Goal: Transaction & Acquisition: Purchase product/service

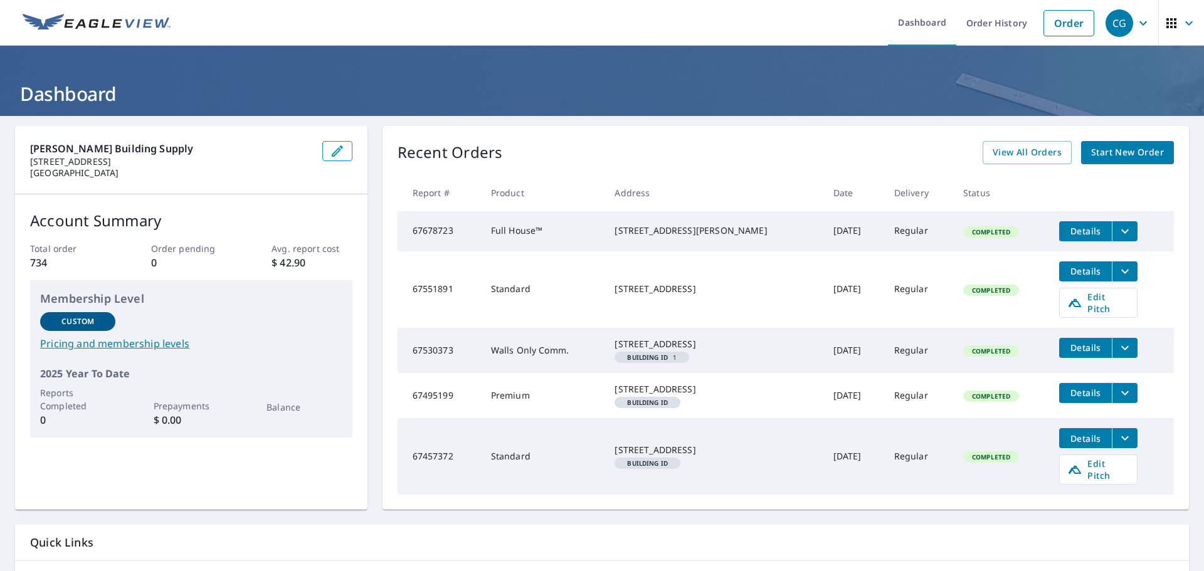
click at [1105, 150] on span "Start New Order" at bounding box center [1127, 153] width 73 height 16
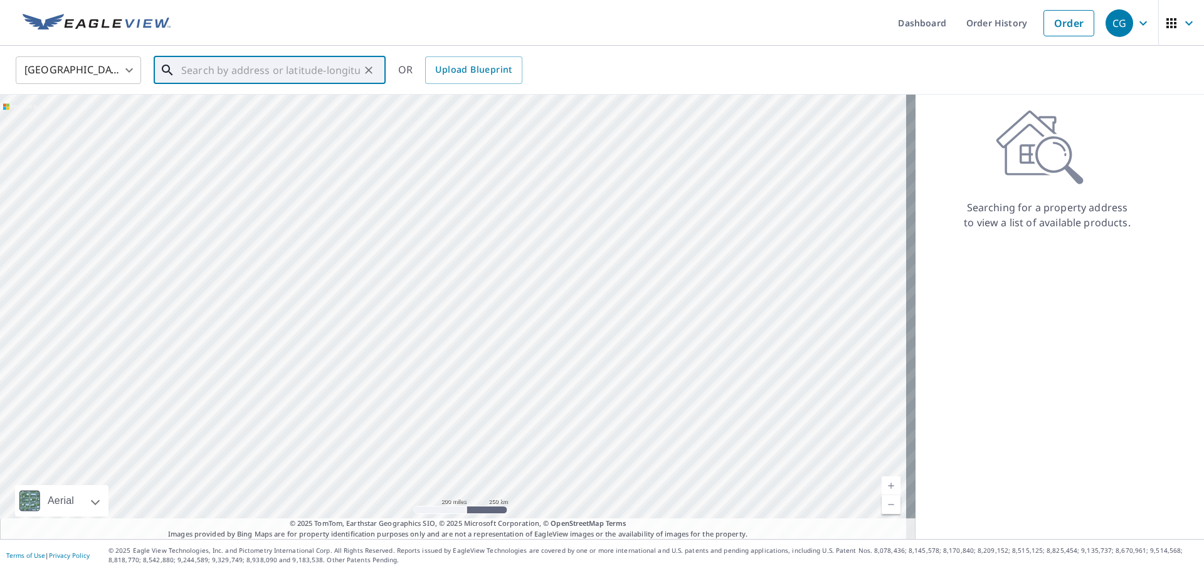
click at [253, 71] on input "text" at bounding box center [270, 70] width 179 height 35
click at [236, 117] on p "[GEOGRAPHIC_DATA]" at bounding box center [277, 120] width 197 height 13
type input "[STREET_ADDRESS]"
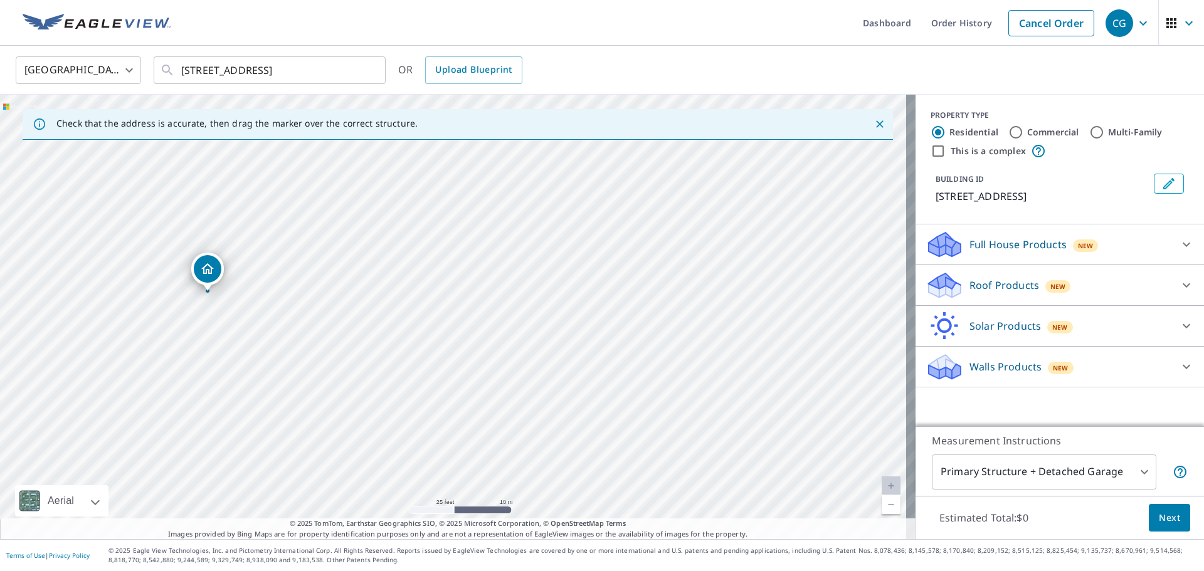
drag, startPoint x: 298, startPoint y: 307, endPoint x: 624, endPoint y: 356, distance: 329.1
click at [624, 356] on div "[STREET_ADDRESS]" at bounding box center [457, 317] width 915 height 444
click at [1179, 280] on icon at bounding box center [1186, 285] width 15 height 15
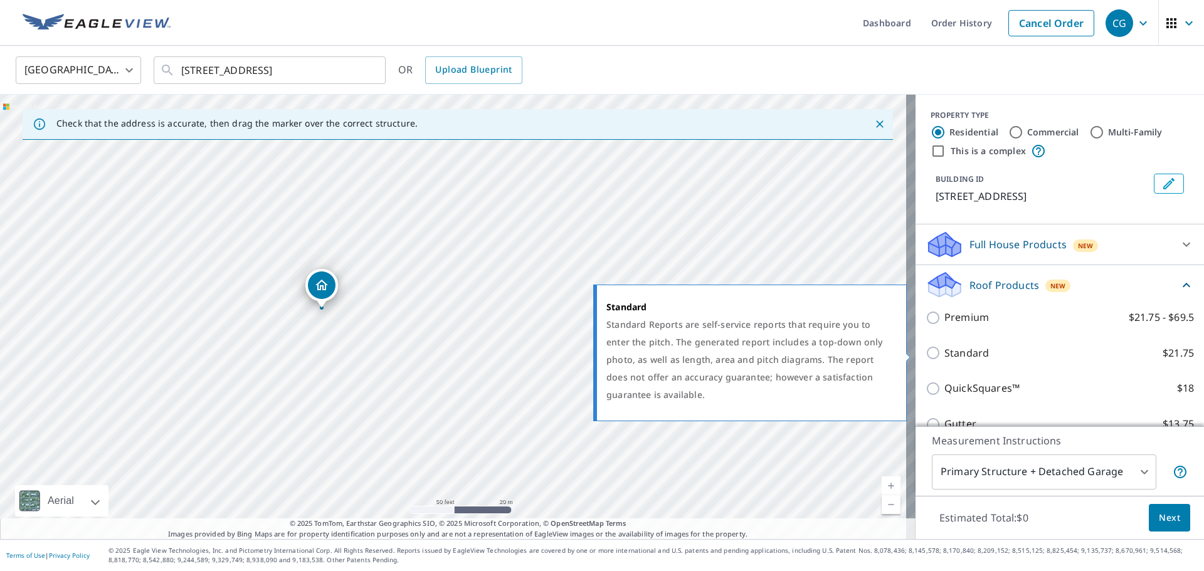
click at [956, 349] on p "Standard" at bounding box center [966, 353] width 45 height 16
click at [944, 349] on input "Standard $21.75" at bounding box center [934, 352] width 19 height 15
checkbox input "true"
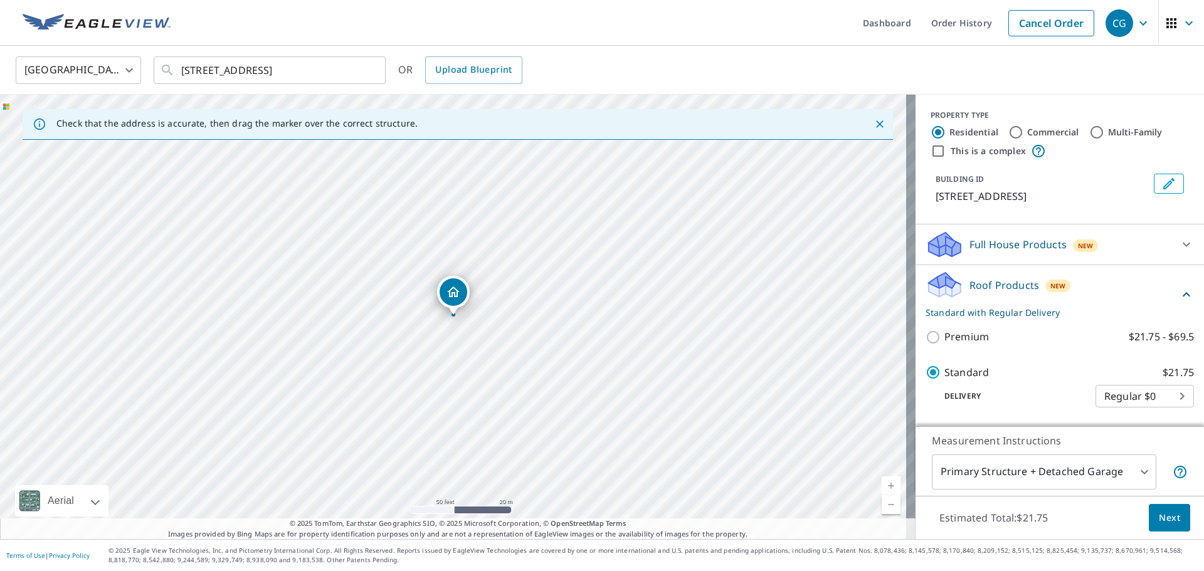
click at [1018, 124] on div "PROPERTY TYPE Residential Commercial Multi-Family This is a complex" at bounding box center [1059, 134] width 258 height 49
click at [1009, 130] on input "Commercial" at bounding box center [1015, 132] width 15 height 15
radio input "true"
type input "4"
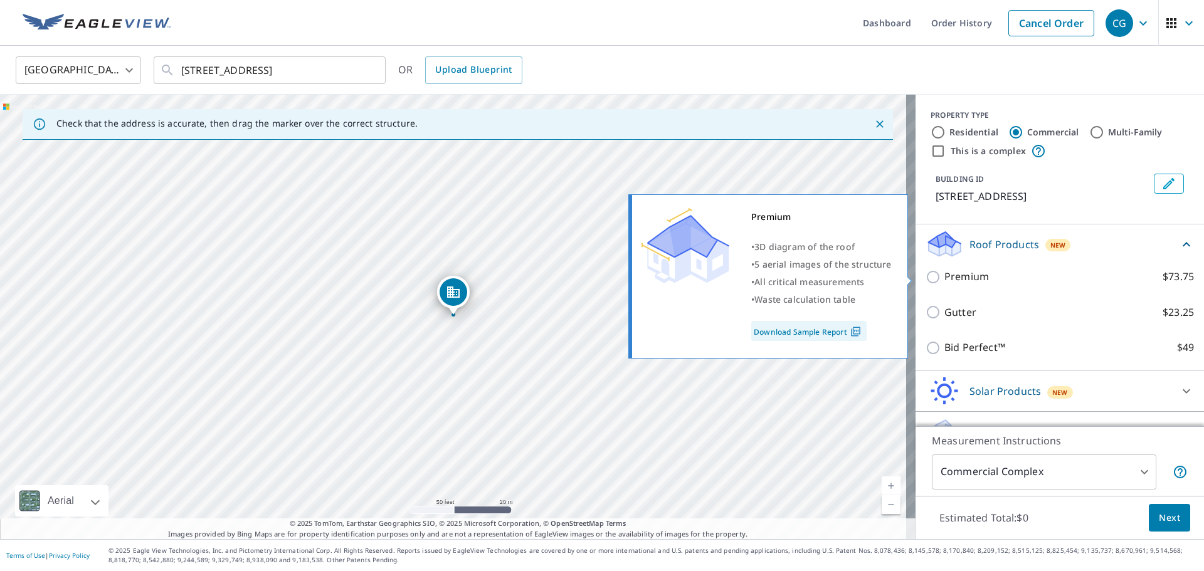
click at [959, 277] on p "Premium" at bounding box center [966, 277] width 45 height 16
click at [944, 277] on input "Premium $73.75" at bounding box center [934, 277] width 19 height 15
checkbox input "true"
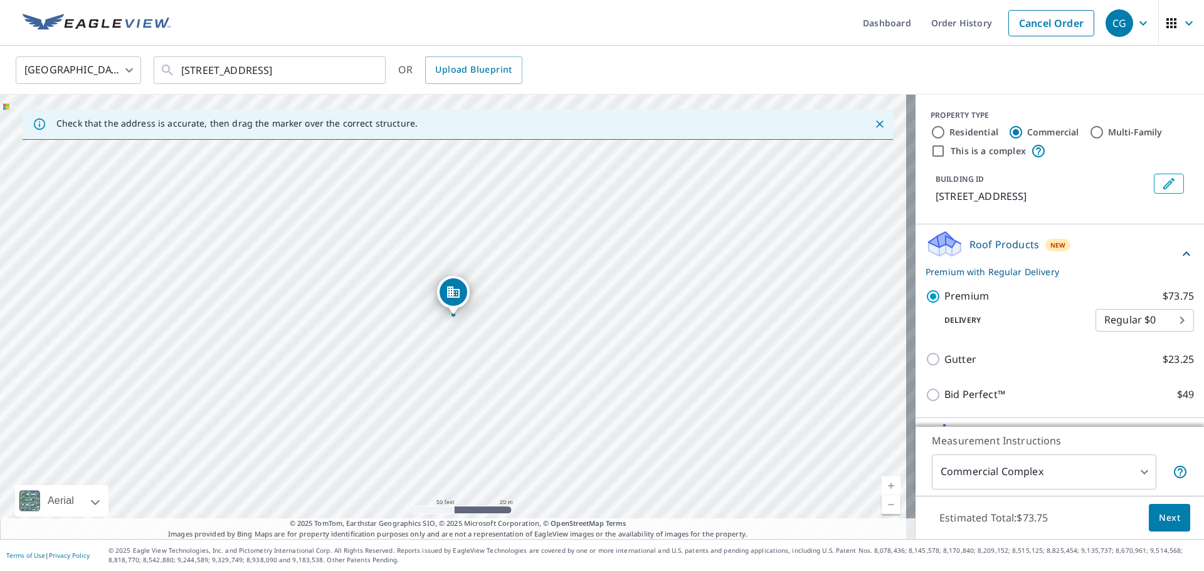
click at [1149, 511] on button "Next" at bounding box center [1169, 518] width 41 height 28
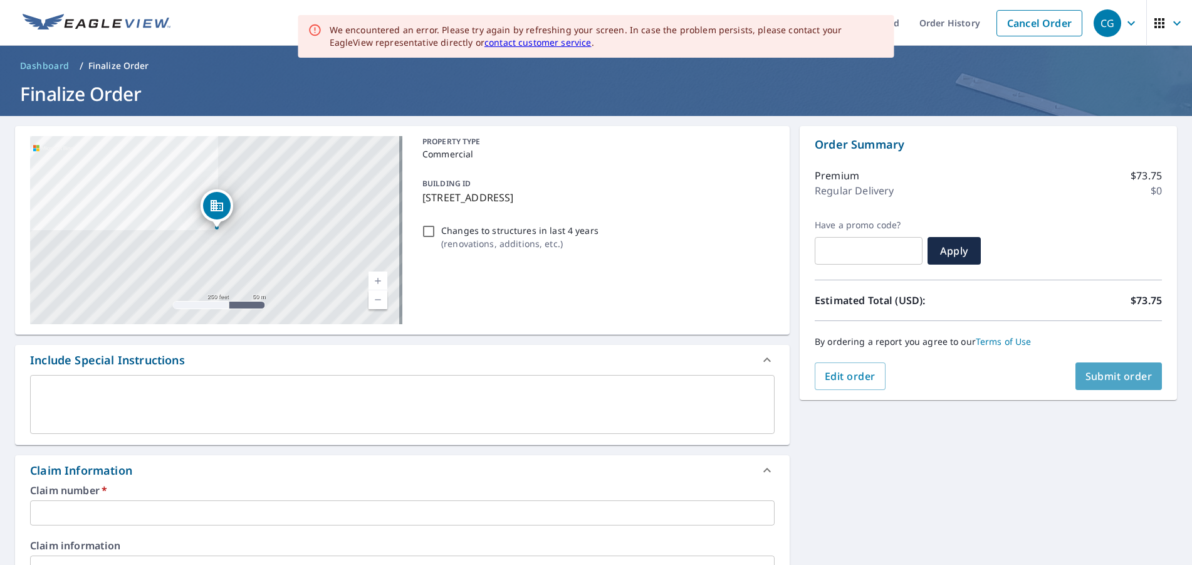
click at [1124, 381] on span "Submit order" at bounding box center [1119, 376] width 67 height 14
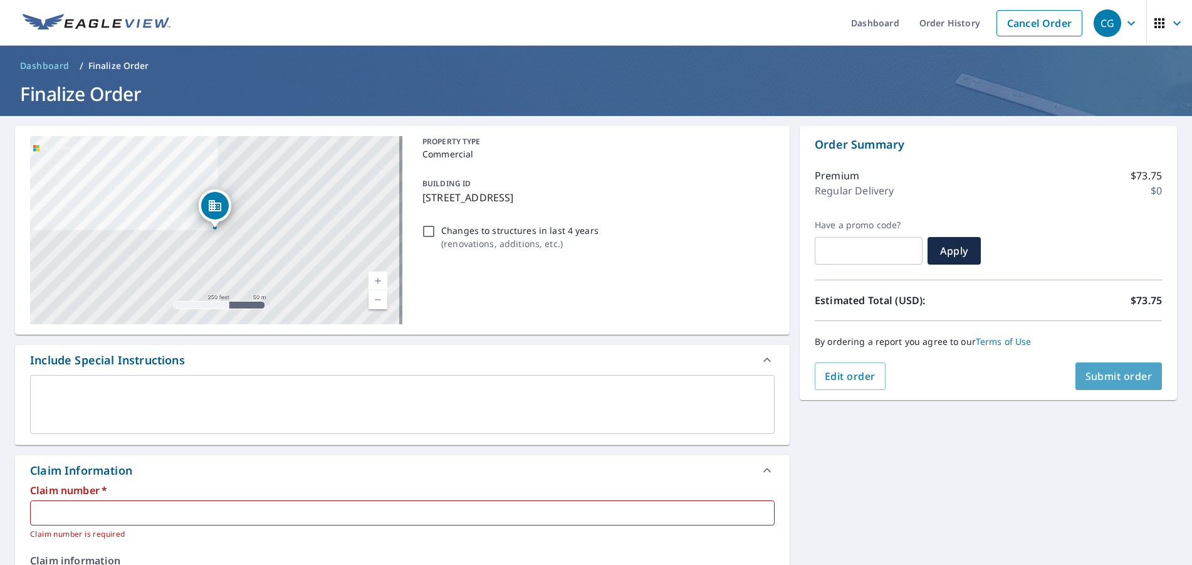
click at [1107, 377] on span "Submit order" at bounding box center [1119, 376] width 67 height 14
checkbox input "true"
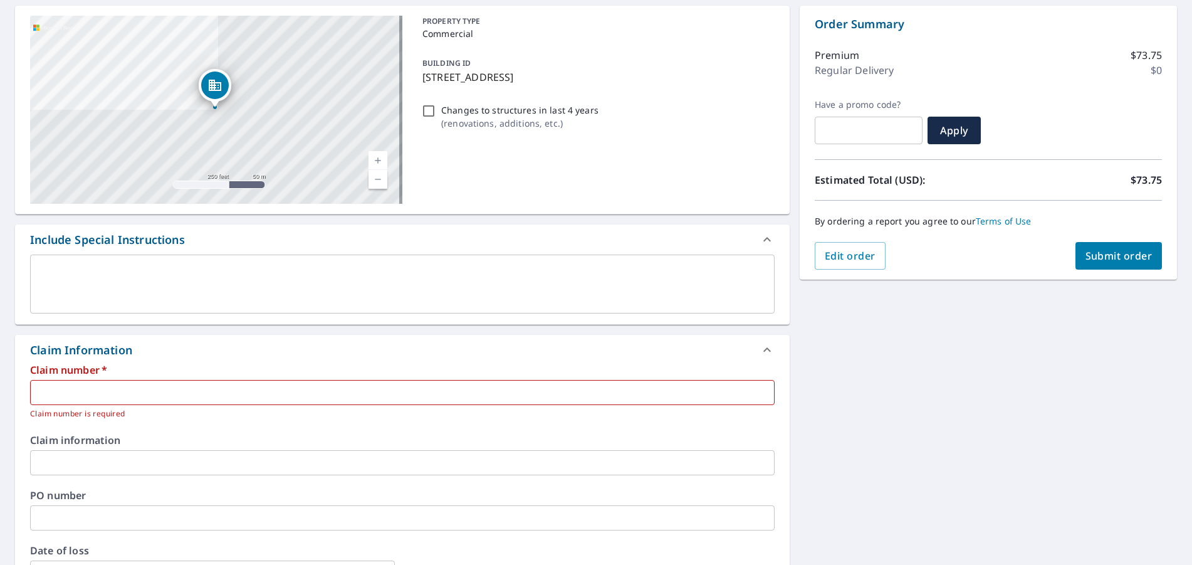
scroll to position [125, 0]
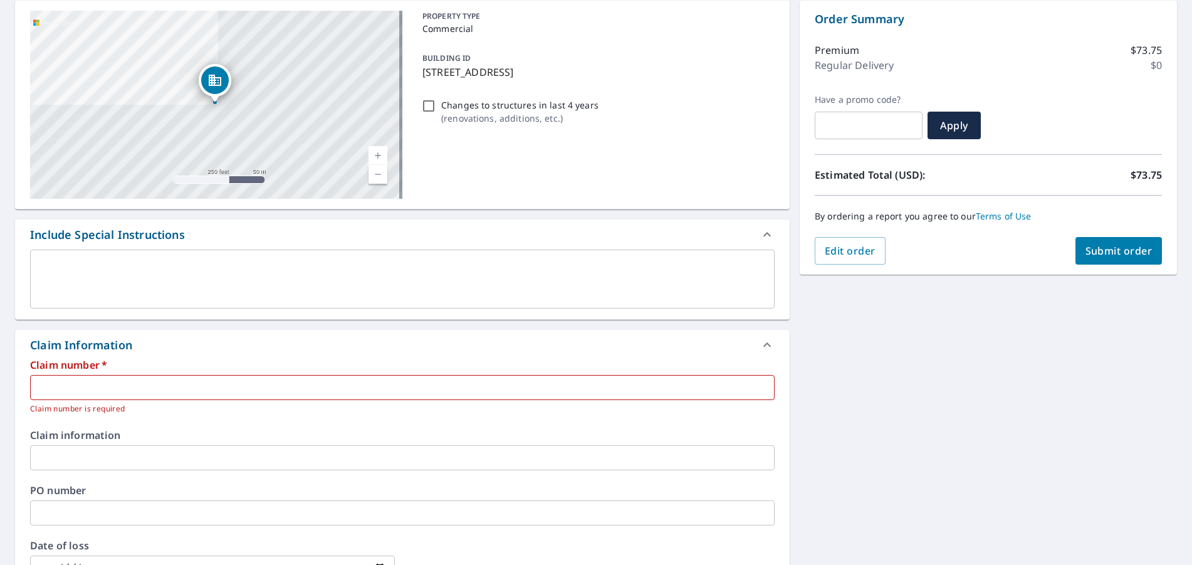
click at [95, 386] on input "text" at bounding box center [402, 387] width 745 height 25
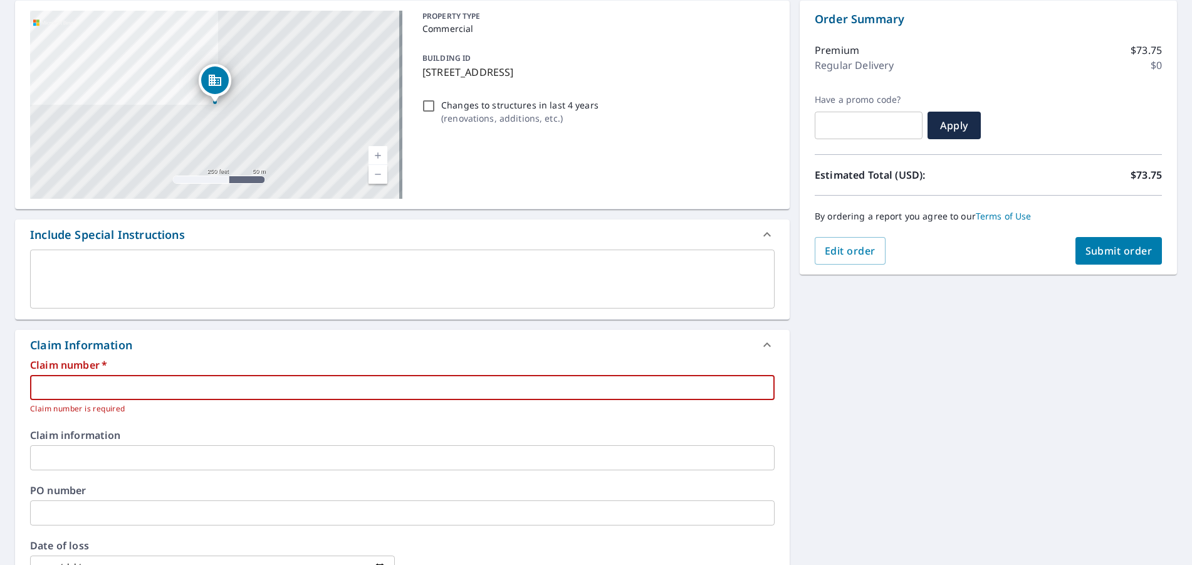
paste input "7942261"
type input "7942261"
checkbox input "true"
type input "7942261"
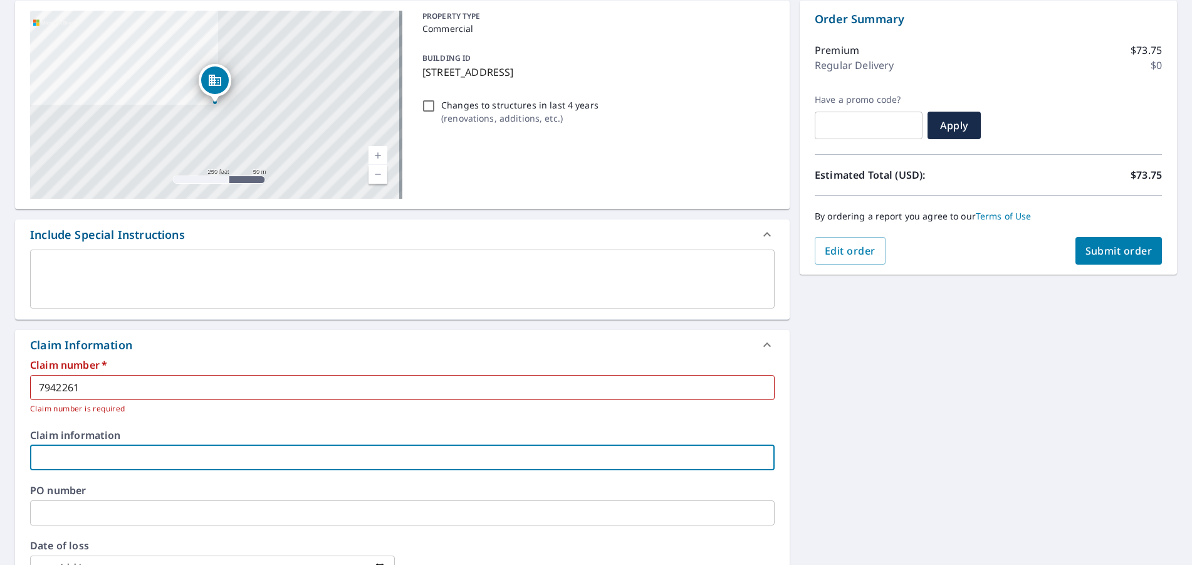
drag, startPoint x: 70, startPoint y: 459, endPoint x: 97, endPoint y: 449, distance: 28.0
click at [70, 459] on input "text" at bounding box center [402, 457] width 745 height 25
paste input "7942261"
type input "7942261"
checkbox input "true"
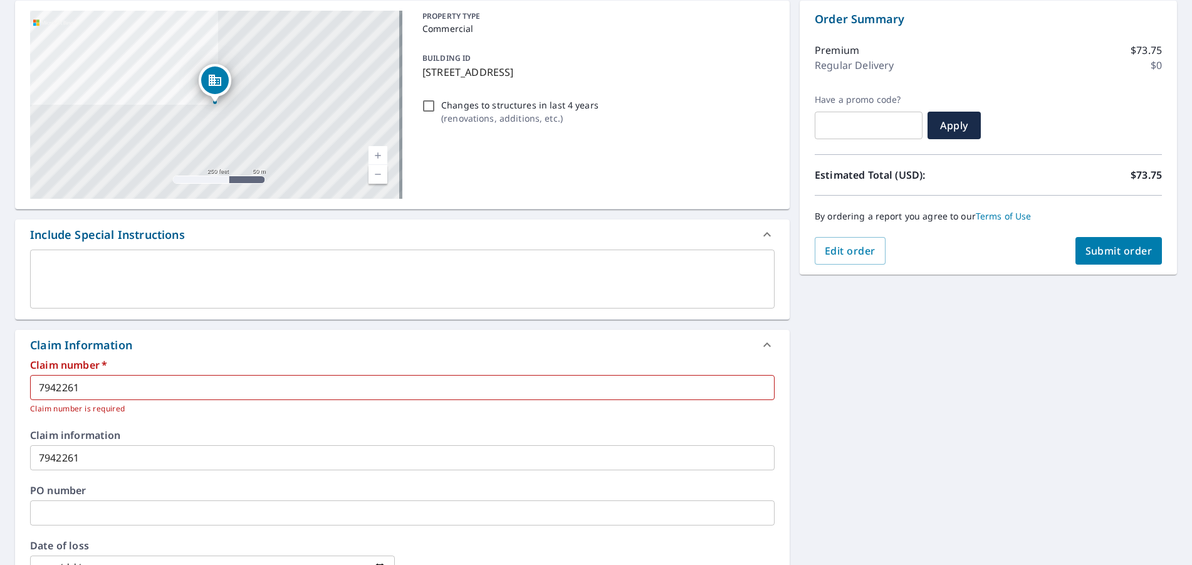
click at [118, 456] on input "7942261" at bounding box center [402, 457] width 745 height 25
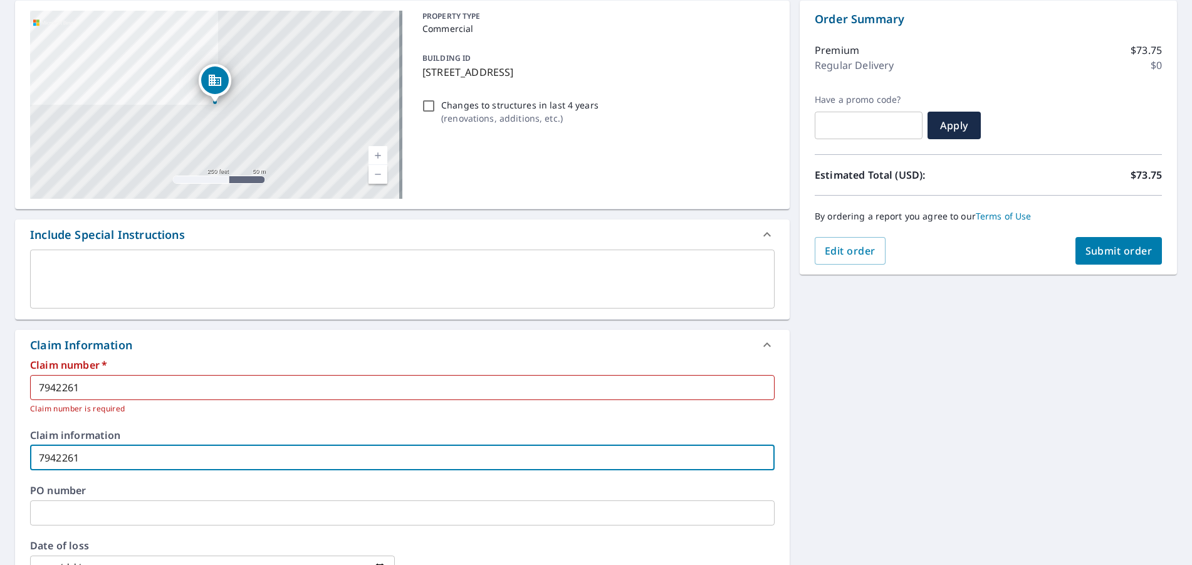
type input "7942261-"
checkbox input "true"
paste input "[STREET_ADDRESS]"
type input "7942261-[STREET_ADDRESS]"
checkbox input "true"
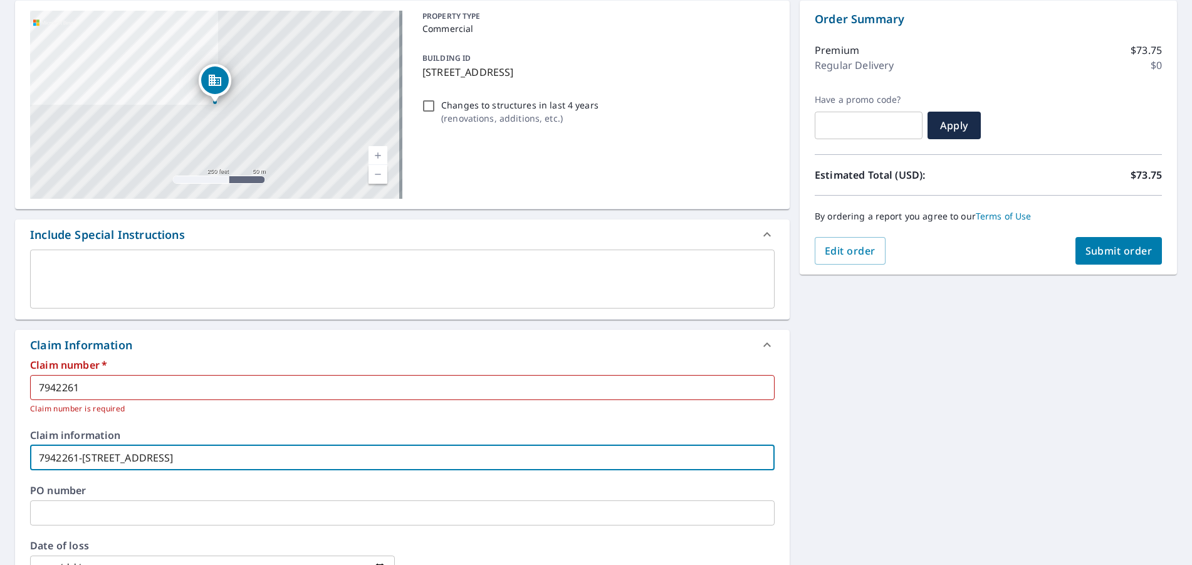
type input "7942261-[STREET_ADDRESS]"
checkbox input "true"
type input "7942261-[STREET_ADDRESS]"
checkbox input "true"
type input "7942261-[STREET_ADDRESS]"
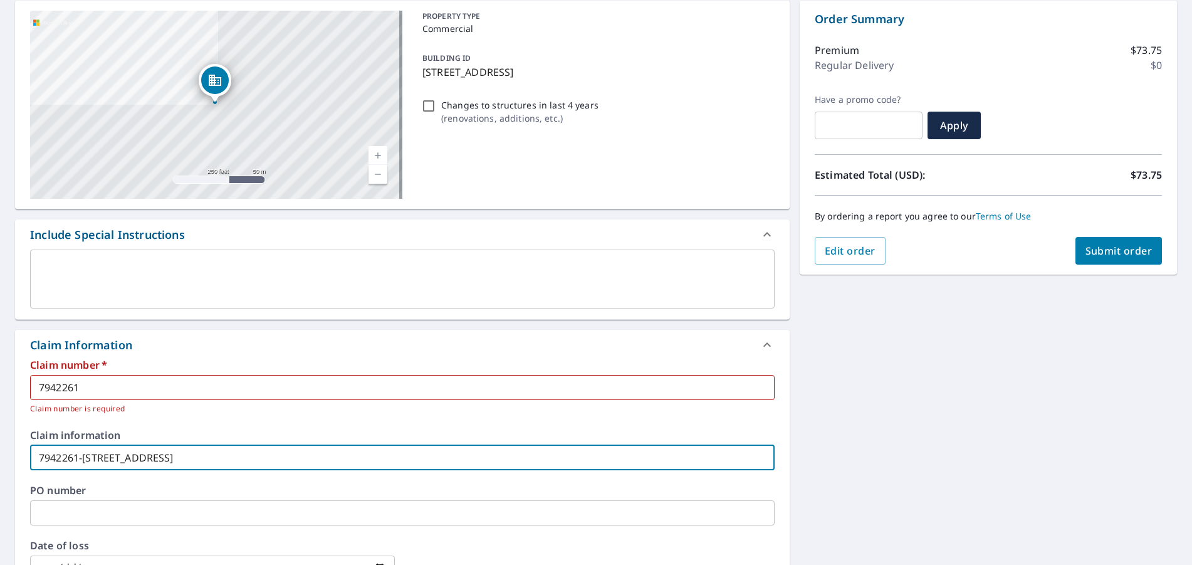
checkbox input "true"
type input "7942261-[STREET_ADDRESS]"
checkbox input "true"
type input "7942261-[STREET_ADDRESS]"
checkbox input "true"
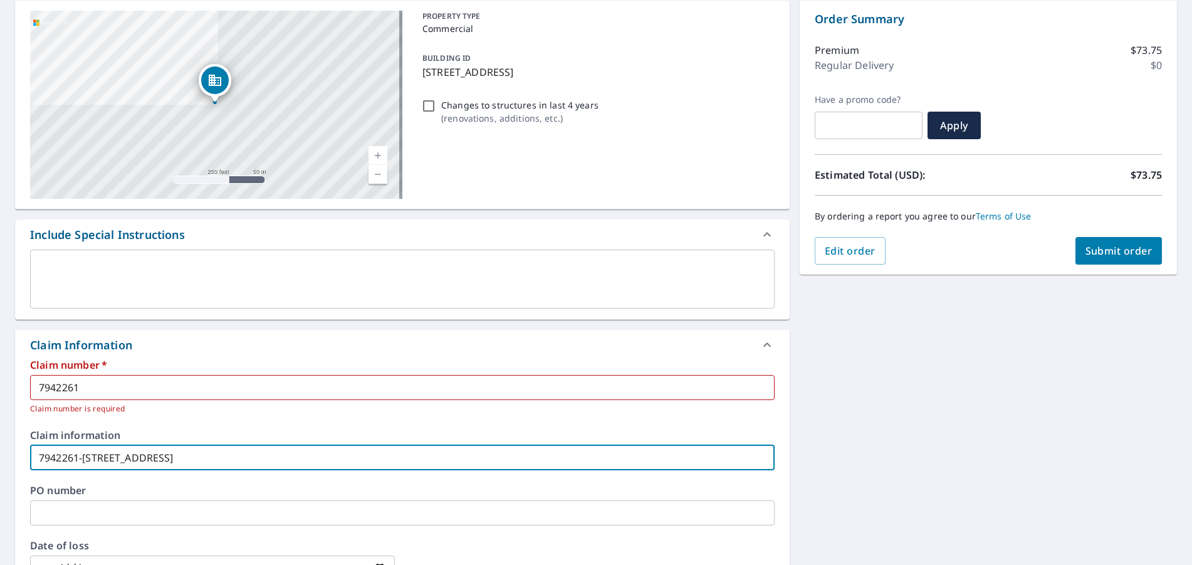
type input "7942261-[STREET_ADDRESS]"
checkbox input "true"
type input "7942261-[STREET_ADDRESS]"
checkbox input "true"
type input "7942261-[STREET_ADDRESS]"
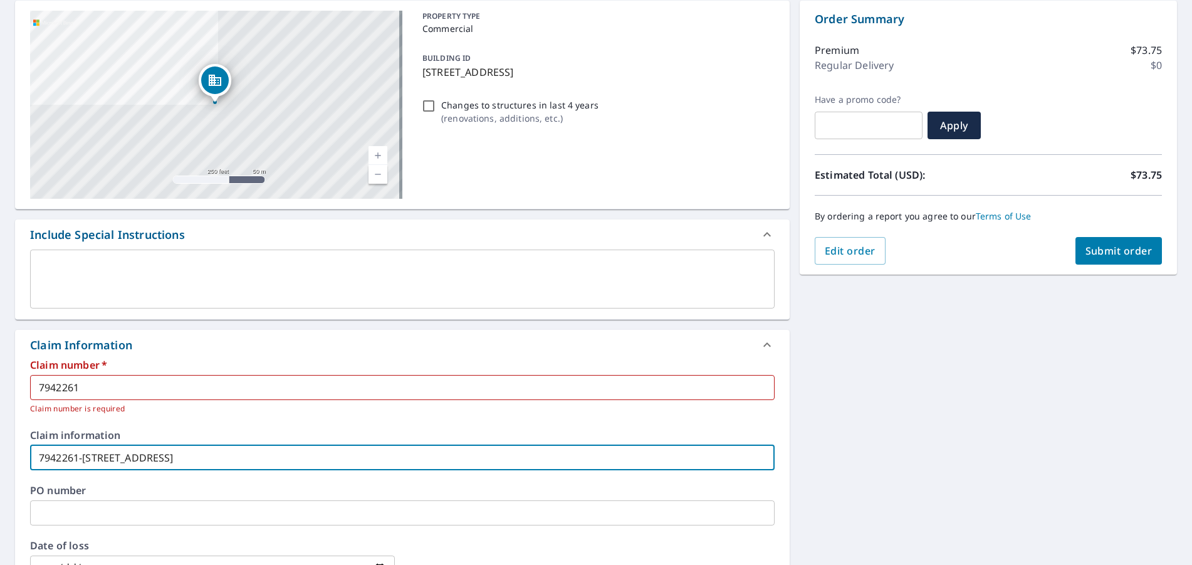
checkbox input "true"
type input "7942261-[STREET_ADDRESS]"
checkbox input "true"
type input "7942261-[STREET_ADDRESS]"
checkbox input "true"
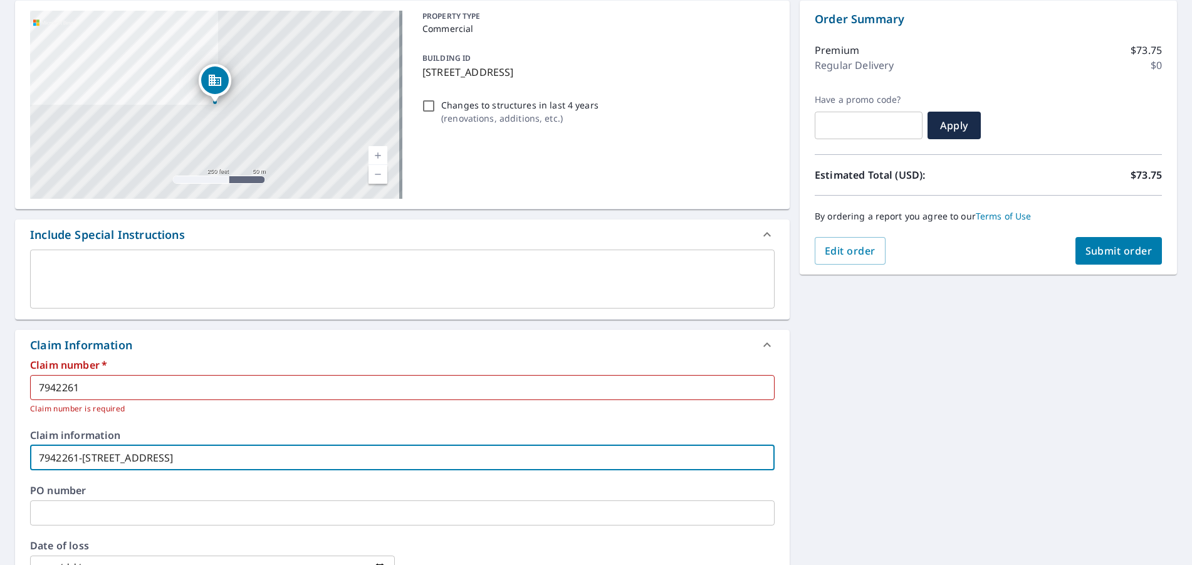
type input "7942261-[STREET_ADDRESS]"
checkbox input "true"
type input "7942261-[STREET_ADDRESS][PERSON_NAME]"
checkbox input "true"
type input "7942261-[STREET_ADDRESS][PERSON_NAME]"
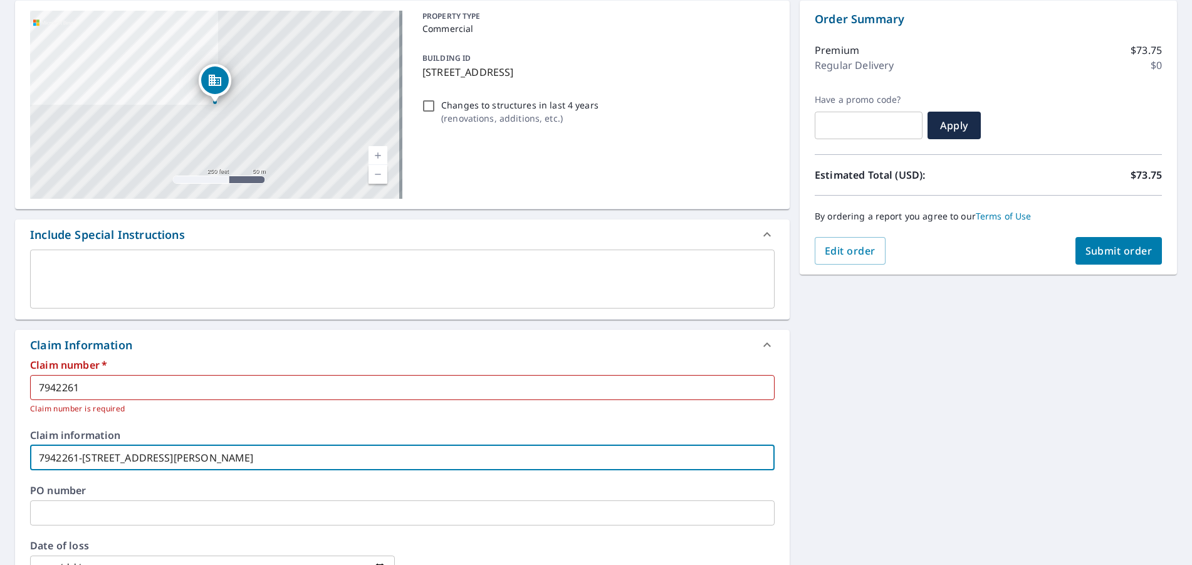
checkbox input "true"
type input "7942261-[STREET_ADDRESS][PERSON_NAME]"
checkbox input "true"
type input "7942261-[STREET_ADDRESS][PERSON_NAME]"
checkbox input "true"
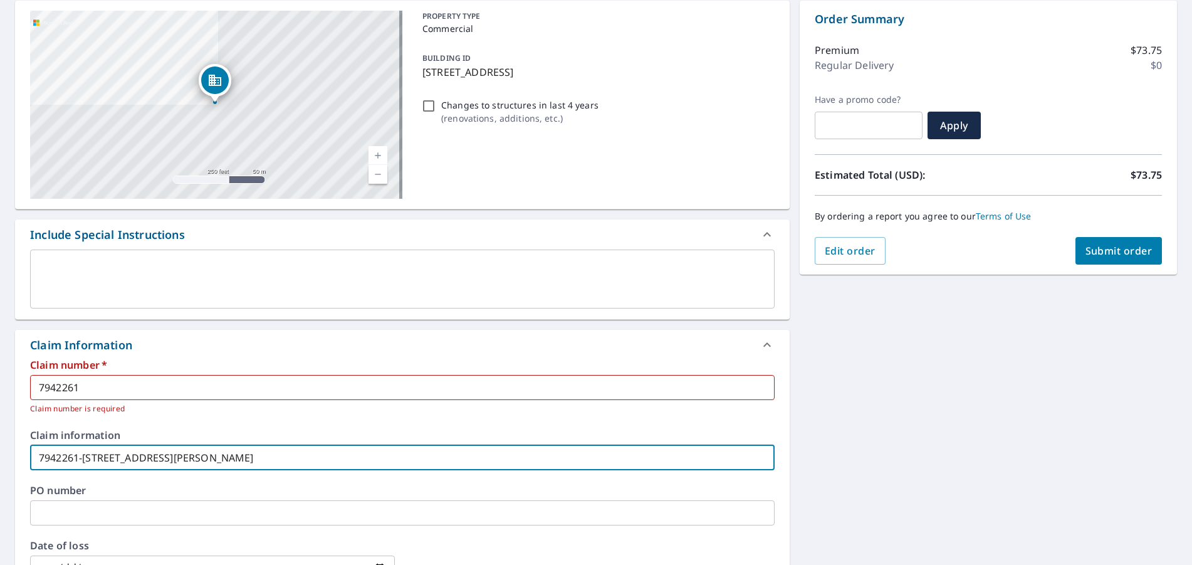
type input "7942261-[STREET_ADDRESS][PERSON_NAME]"
checkbox input "true"
type input "7942261-[STREET_ADDRESS][PERSON_NAME]"
checkbox input "true"
type input "7942261-[STREET_ADDRESS]"
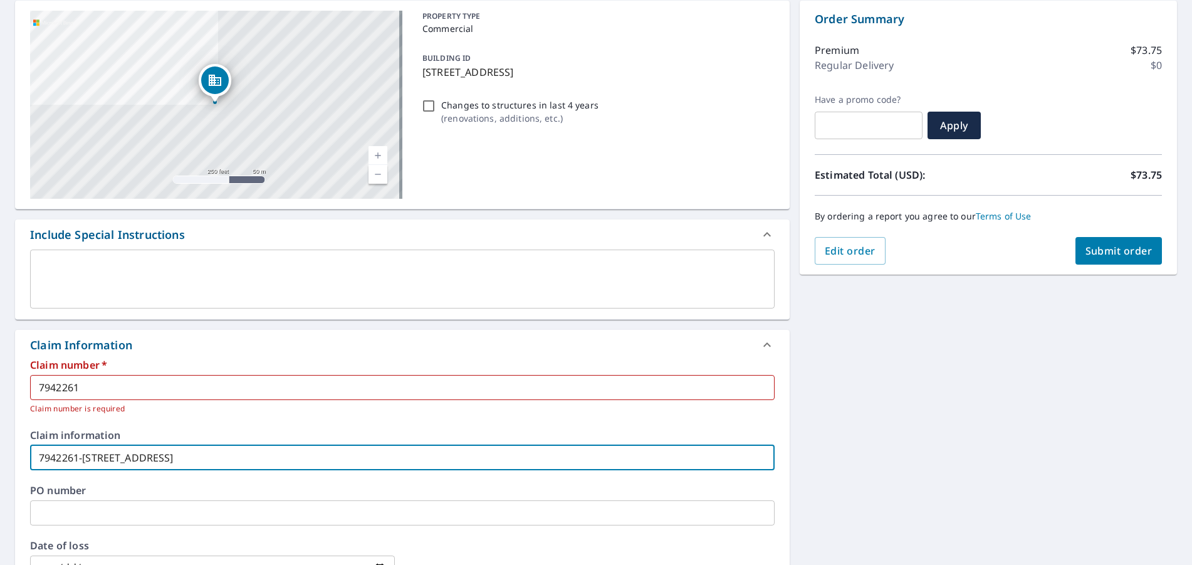
checkbox input "true"
type input "7942261-[STREET_ADDRESS]"
checkbox input "true"
type input "7942261-[STREET_ADDRESS] -"
checkbox input "true"
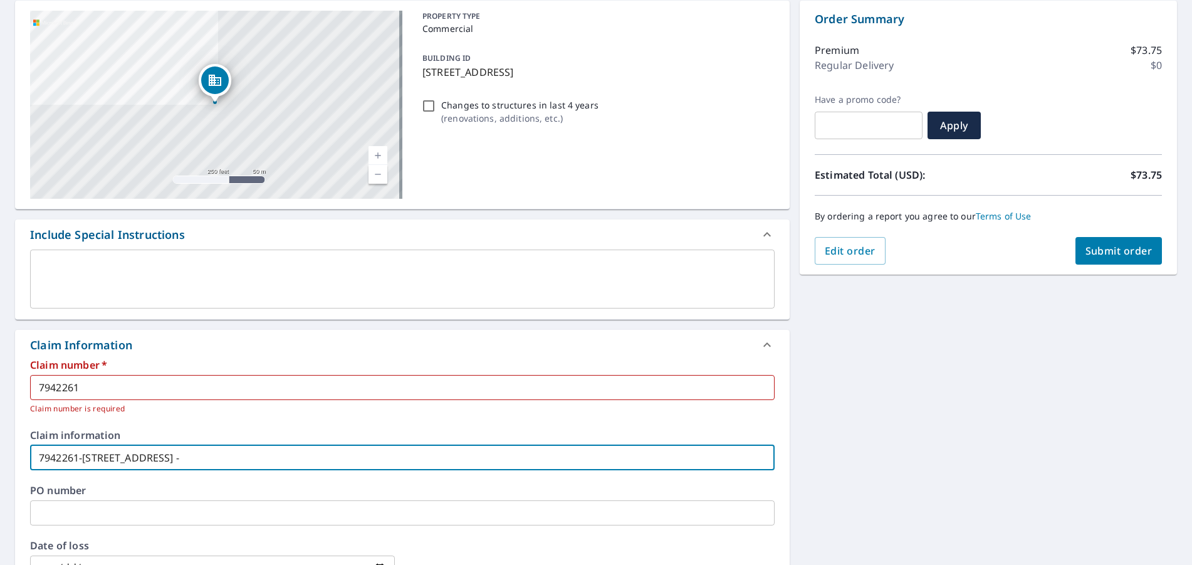
type input "7942261-[STREET_ADDRESS] -"
checkbox input "true"
type input "7942261-[STREET_ADDRESS]"
checkbox input "true"
type input "7942261-[STREET_ADDRESS]"
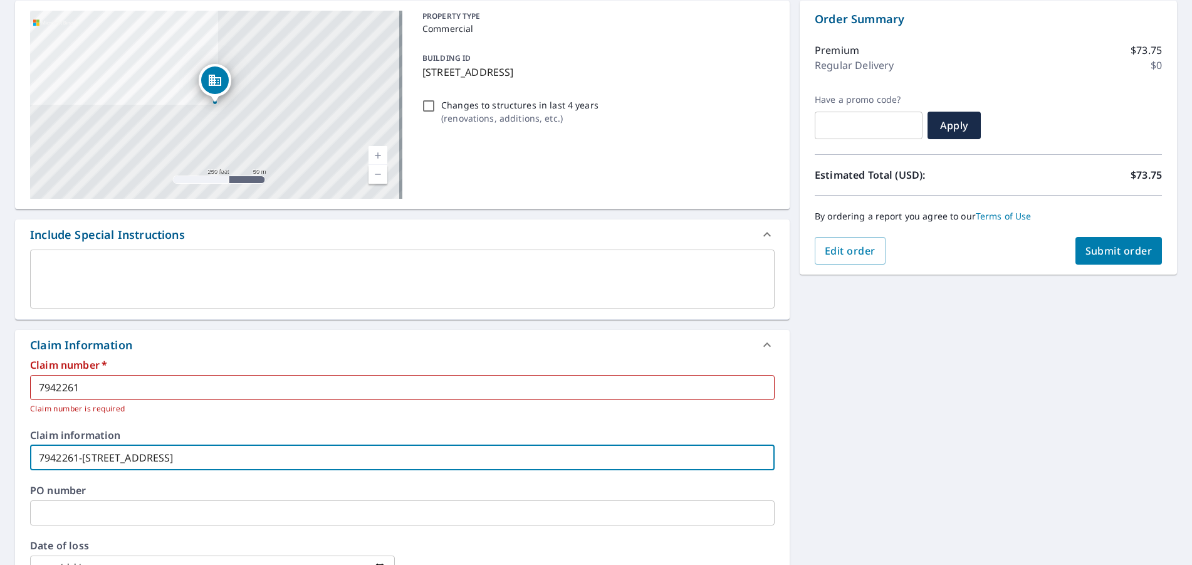
checkbox input "true"
type input "7942261-[STREET_ADDRESS]"
checkbox input "true"
type input "7942261-[STREET_ADDRESS][PERSON_NAME]"
checkbox input "true"
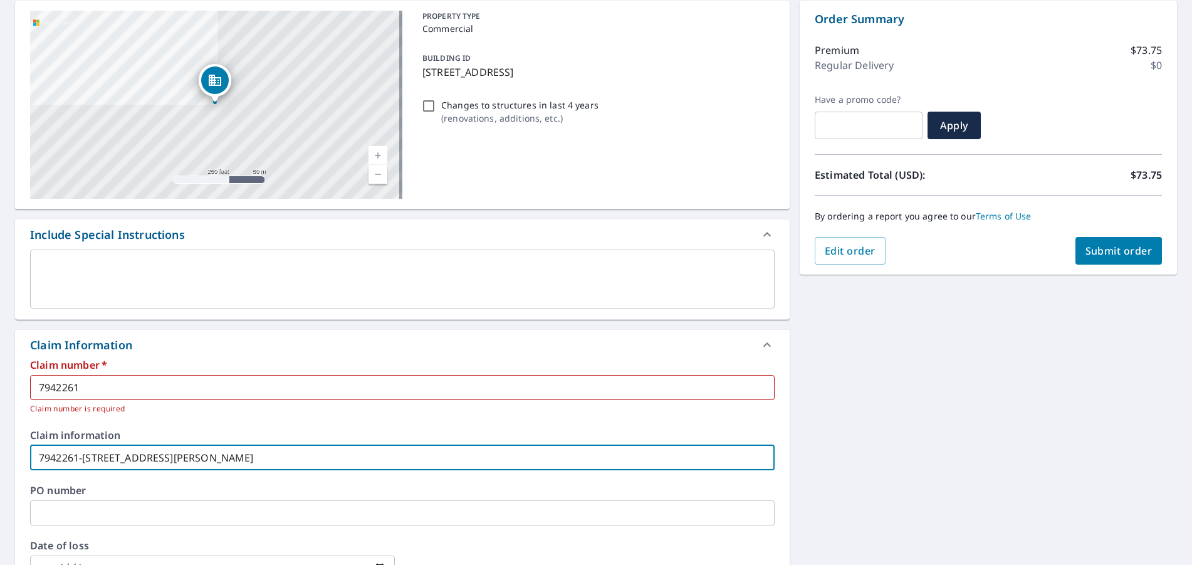
type input "7942261-[STREET_ADDRESS]"
checkbox input "true"
type input "7942261-[STREET_ADDRESS]"
checkbox input "true"
type input "7942261-[STREET_ADDRESS]"
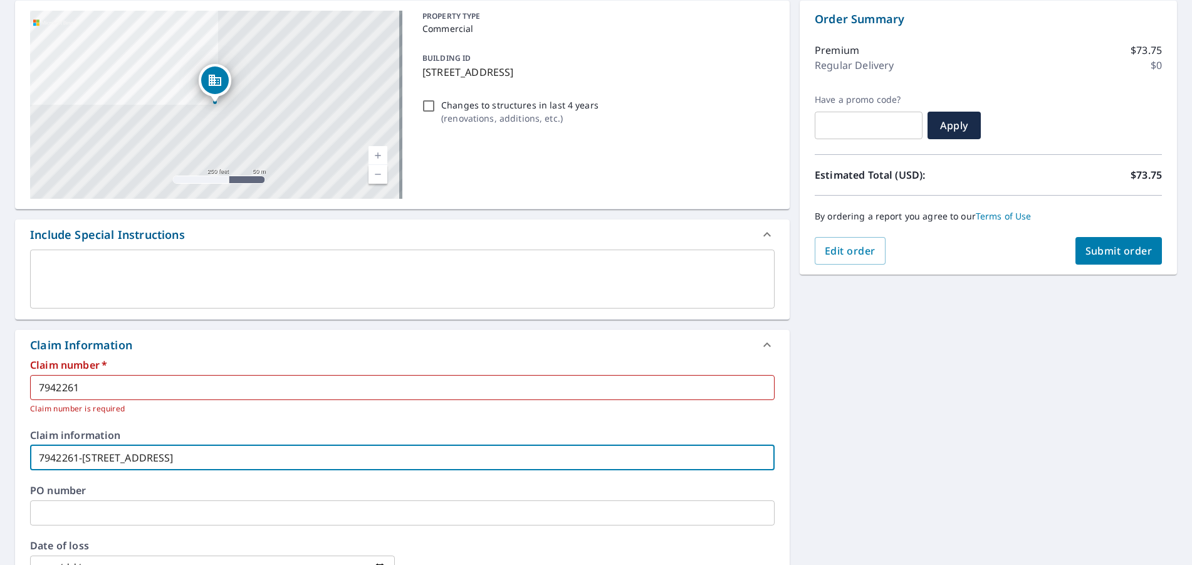
checkbox input "true"
type input "7942261-[STREET_ADDRESS]"
checkbox input "true"
type input "7942261-[STREET_ADDRESS]"
checkbox input "true"
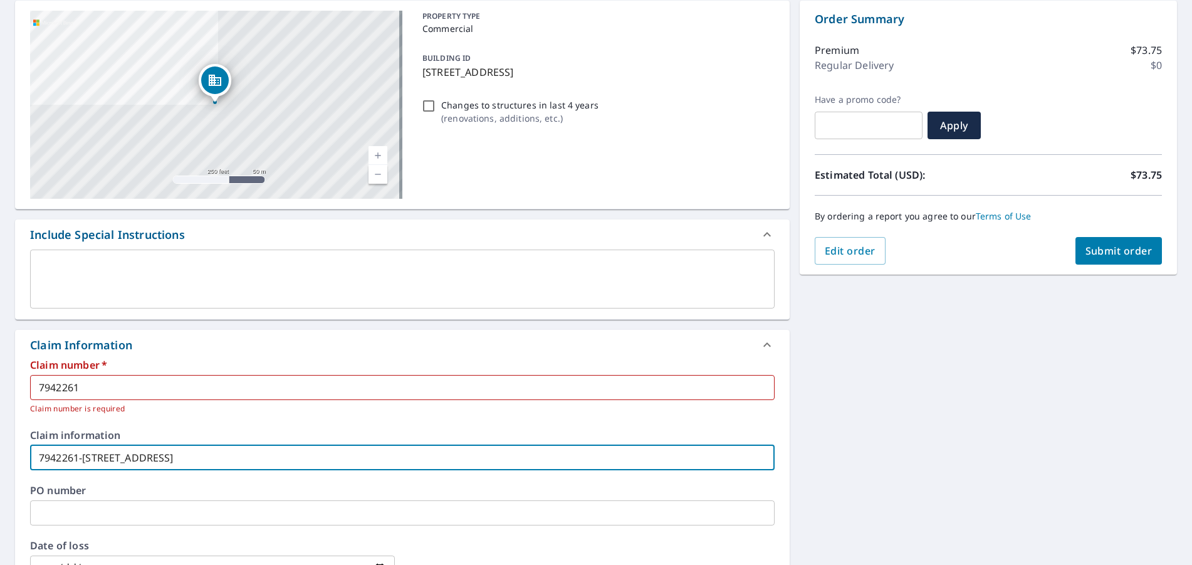
type input "7942261-[STREET_ADDRESS]"
checkbox input "true"
type input "7942261-[STREET_ADDRESS]"
checkbox input "true"
drag, startPoint x: 312, startPoint y: 459, endPoint x: 45, endPoint y: 436, distance: 268.6
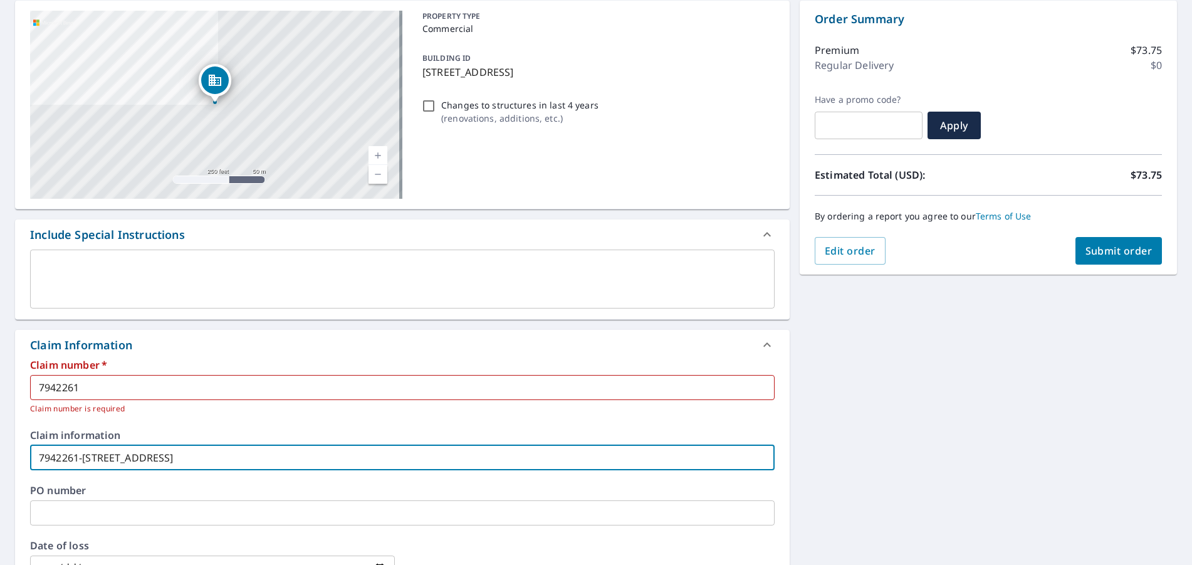
click at [47, 436] on div "Claim information 7942261-[STREET_ADDRESS] - [GEOGRAPHIC_DATA] ​" at bounding box center [402, 450] width 745 height 40
click at [266, 451] on input "7942261-[STREET_ADDRESS]" at bounding box center [402, 457] width 745 height 25
drag, startPoint x: 325, startPoint y: 460, endPoint x: -6, endPoint y: 458, distance: 331.0
click at [0, 458] on html "CG CG Dashboard Order History Cancel Order CG Dashboard / Finalize Order Finali…" at bounding box center [596, 282] width 1192 height 565
type input "7942261-[STREET_ADDRESS]"
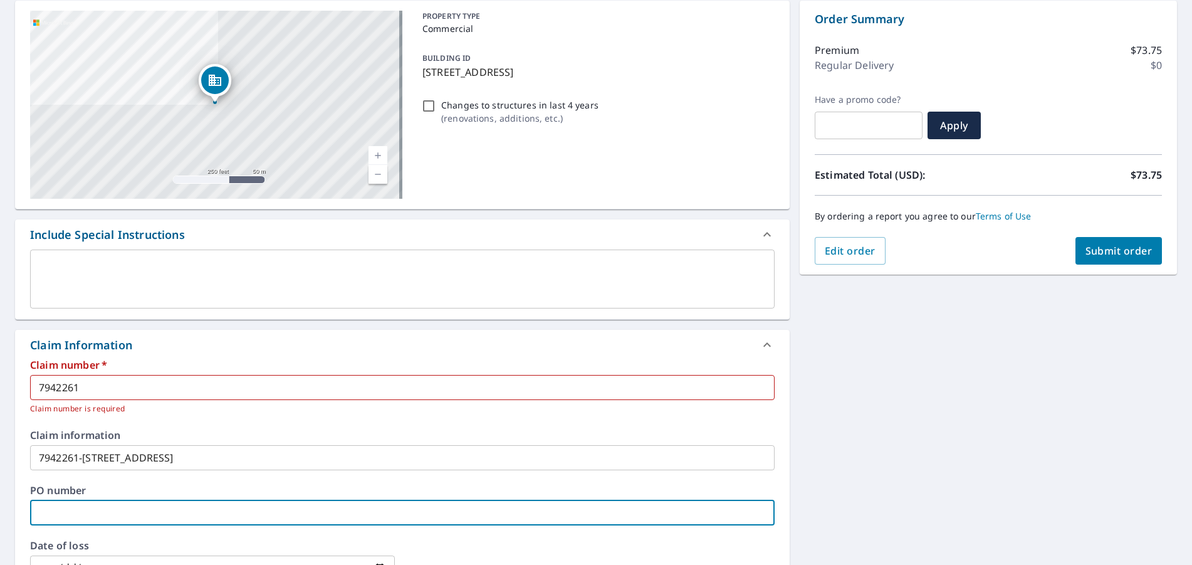
click at [216, 505] on input "text" at bounding box center [402, 512] width 745 height 25
paste input "7942261-[STREET_ADDRESS]"
type input "7942261-[STREET_ADDRESS]"
checkbox input "true"
type input "7942261-[STREET_ADDRESS]"
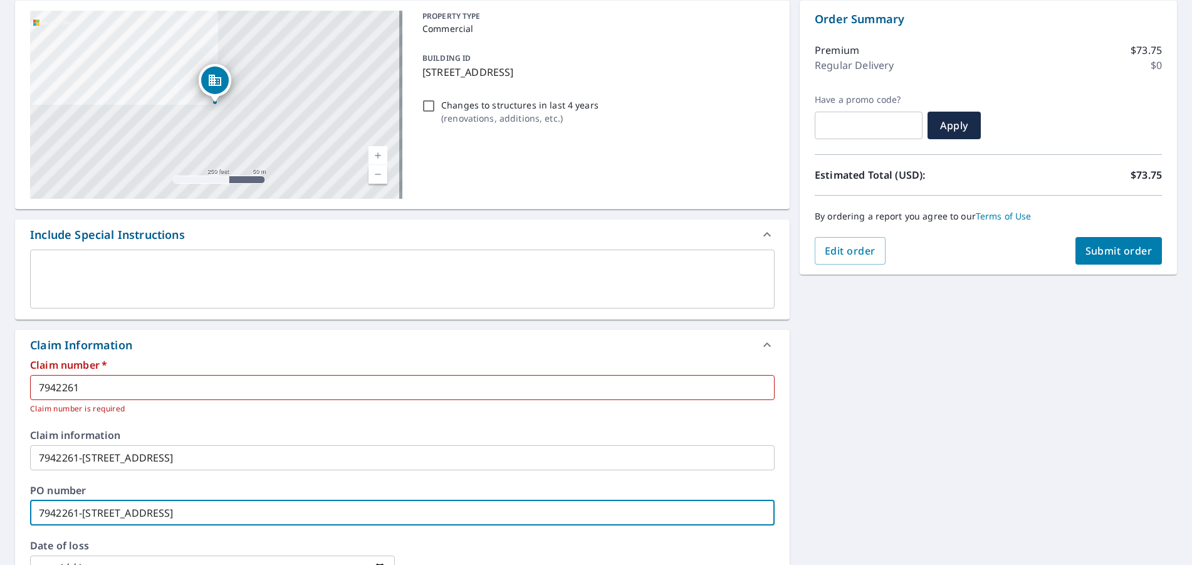
click at [1127, 248] on span "Submit order" at bounding box center [1119, 251] width 67 height 14
checkbox input "true"
